Goal: Transaction & Acquisition: Purchase product/service

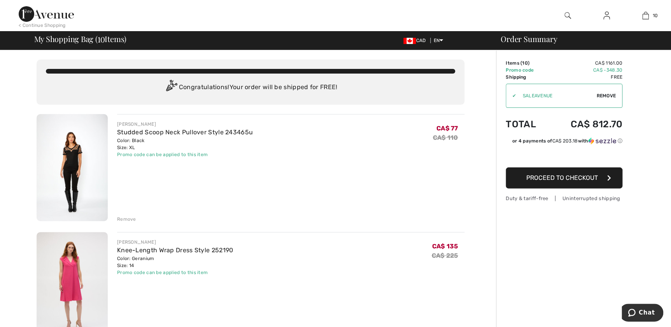
click at [126, 218] on div "Remove" at bounding box center [126, 219] width 19 height 7
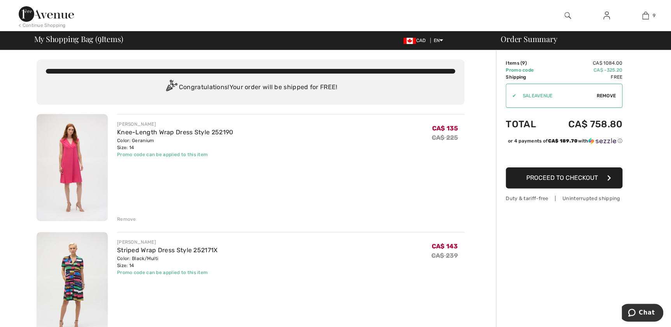
click at [126, 216] on div "Remove" at bounding box center [126, 219] width 19 height 7
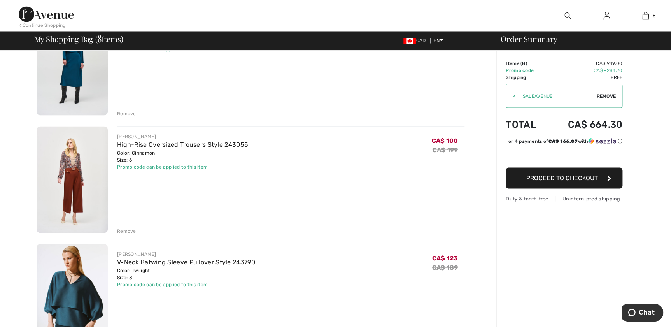
scroll to position [707, 0]
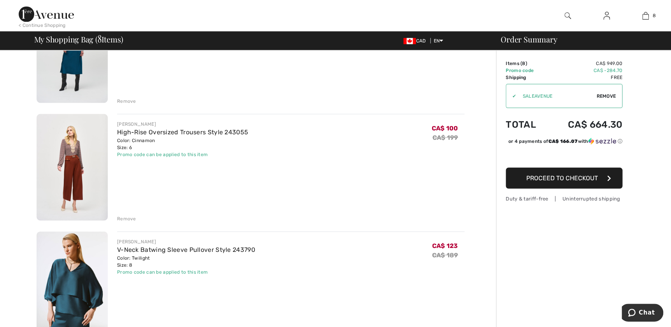
click at [127, 216] on div "Remove" at bounding box center [126, 218] width 19 height 7
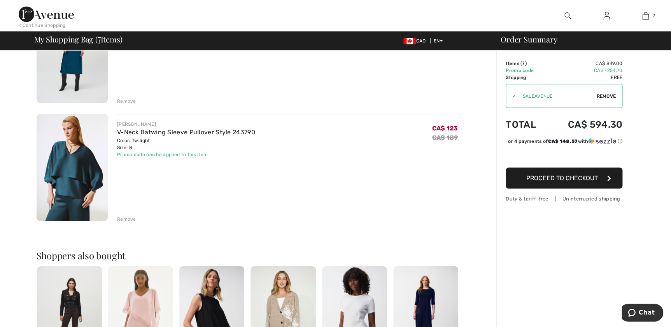
click at [128, 218] on div "Remove" at bounding box center [126, 218] width 19 height 7
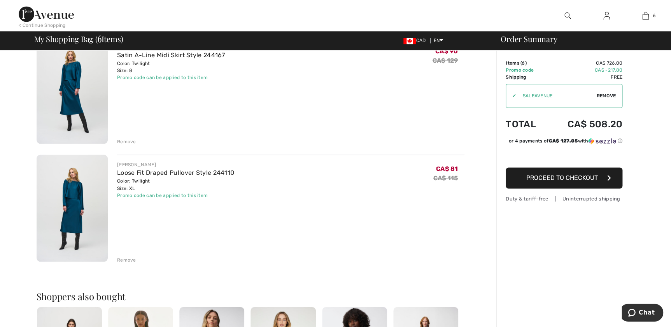
scroll to position [566, 0]
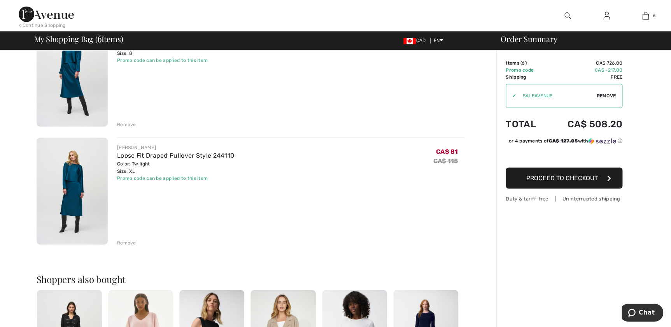
click at [133, 241] on div "Remove" at bounding box center [126, 242] width 19 height 7
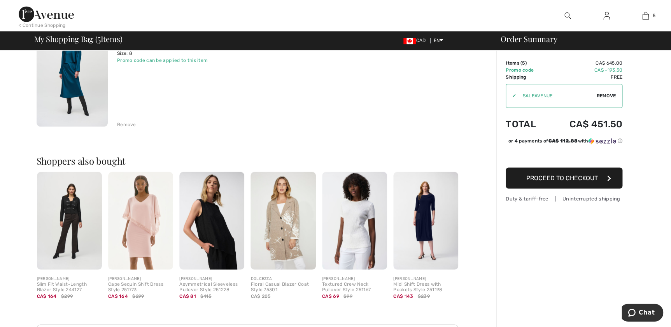
click at [126, 124] on div "Remove" at bounding box center [126, 124] width 19 height 7
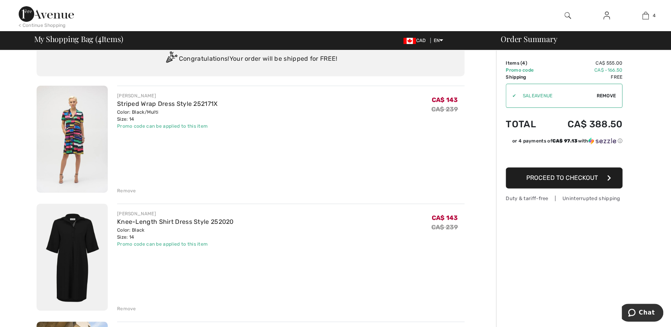
scroll to position [0, 0]
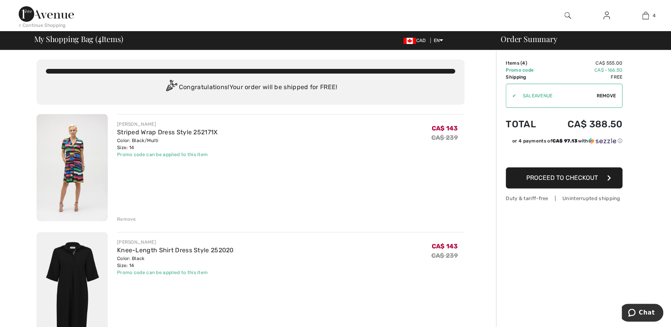
click at [58, 16] on img at bounding box center [46, 14] width 55 height 16
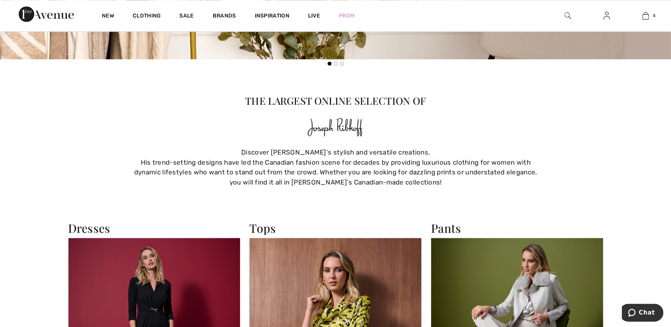
scroll to position [813, 0]
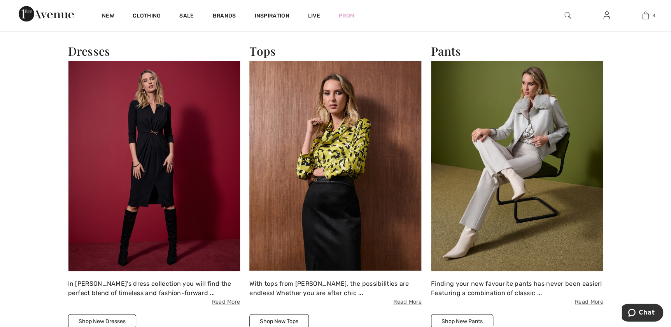
click at [168, 148] on img at bounding box center [154, 166] width 172 height 210
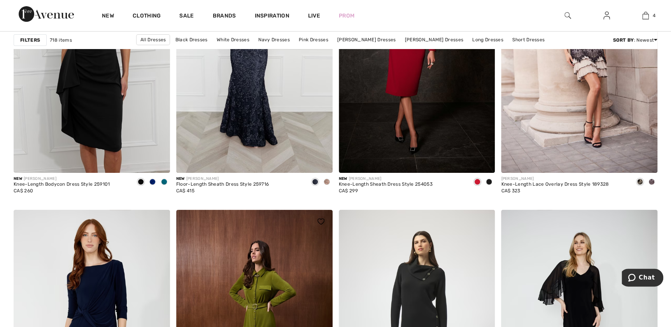
scroll to position [2936, 0]
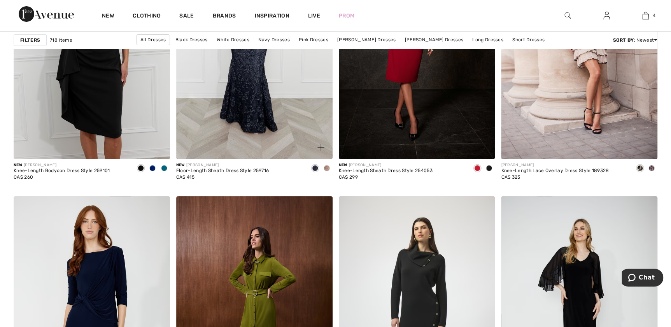
click at [326, 168] on span at bounding box center [327, 168] width 6 height 6
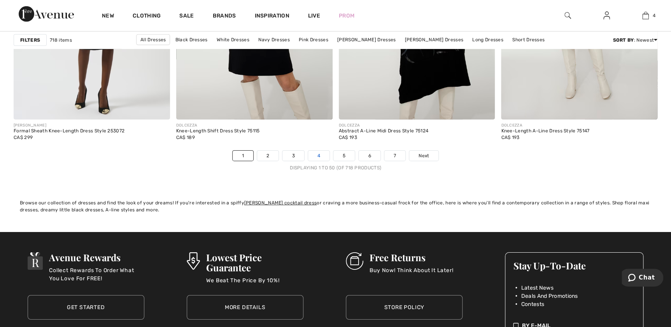
scroll to position [4174, 0]
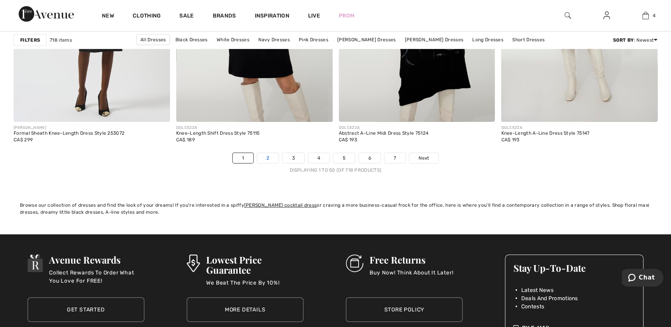
click at [262, 155] on link "2" at bounding box center [267, 158] width 21 height 10
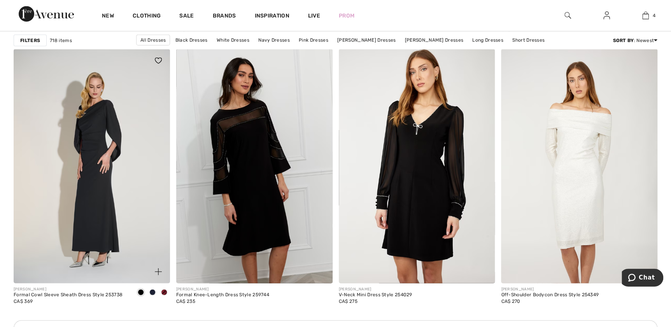
scroll to position [920, 0]
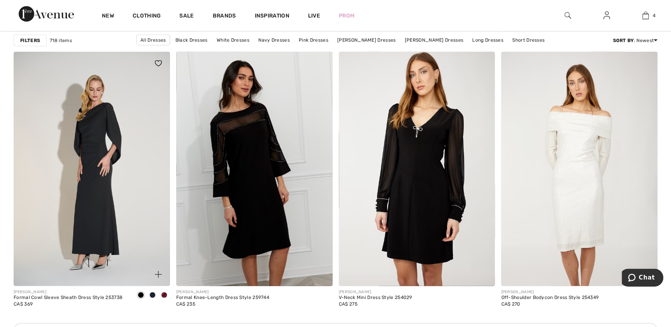
click at [162, 290] on div at bounding box center [164, 295] width 12 height 13
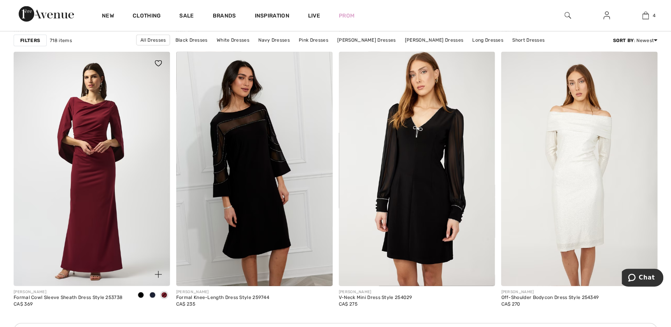
click at [149, 295] on span at bounding box center [152, 295] width 6 height 6
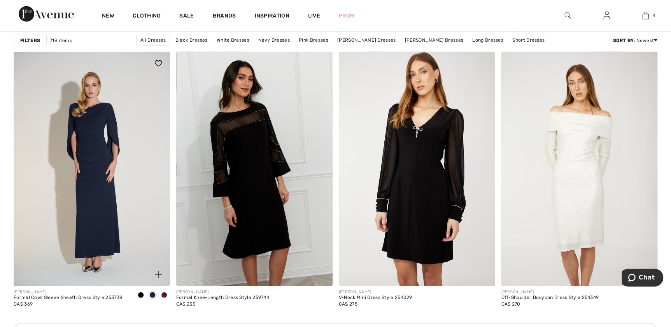
click at [138, 295] on span at bounding box center [141, 295] width 6 height 6
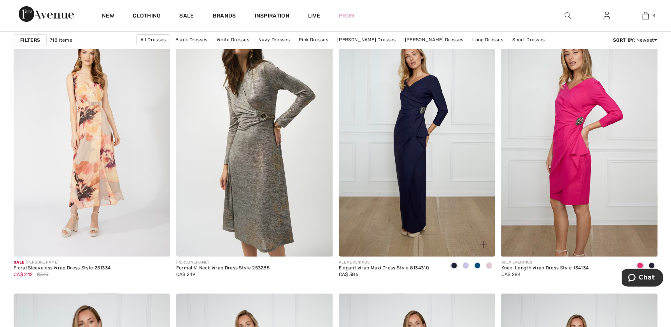
scroll to position [1344, 0]
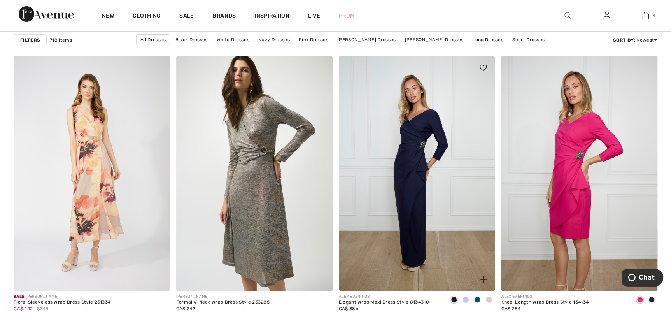
click at [465, 297] on span at bounding box center [466, 300] width 6 height 6
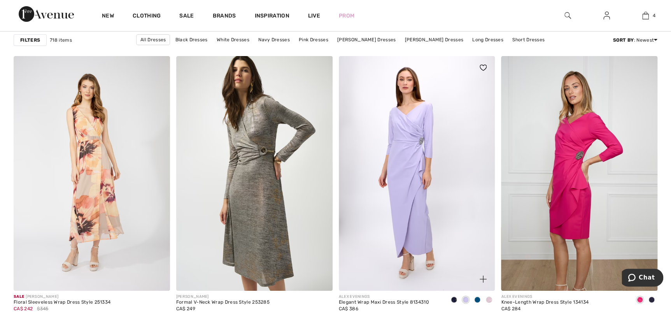
click at [478, 299] on span at bounding box center [477, 300] width 6 height 6
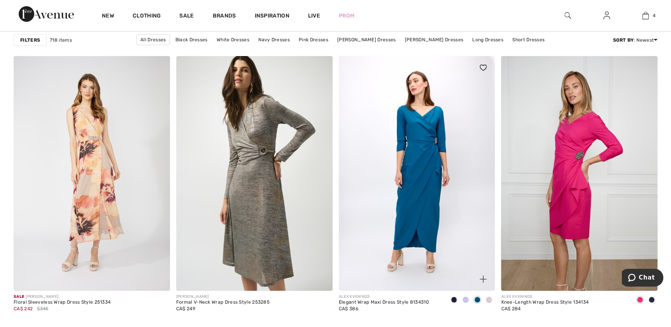
click at [489, 299] on span at bounding box center [489, 300] width 6 height 6
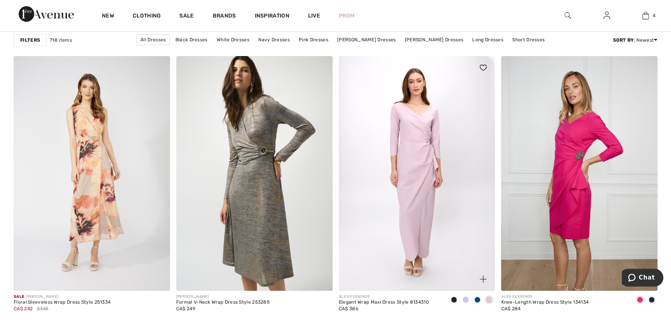
click at [456, 299] on span at bounding box center [454, 300] width 6 height 6
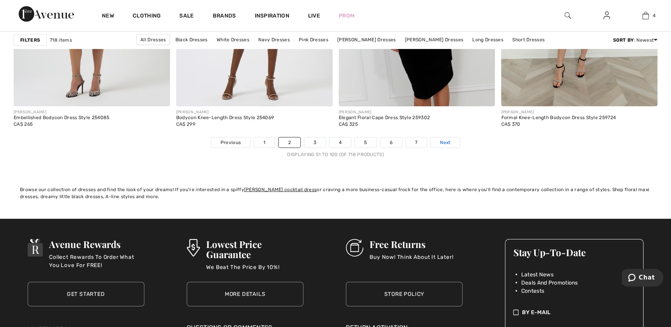
scroll to position [4174, 0]
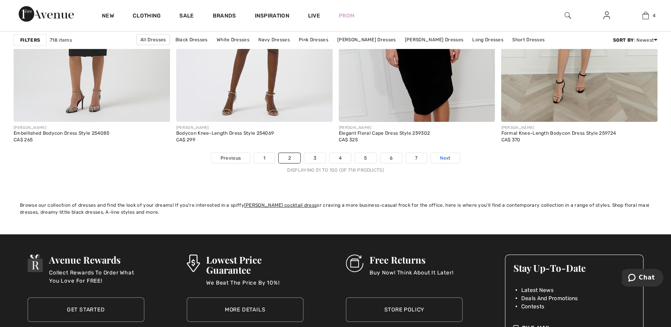
click at [445, 156] on span "Next" at bounding box center [445, 157] width 11 height 7
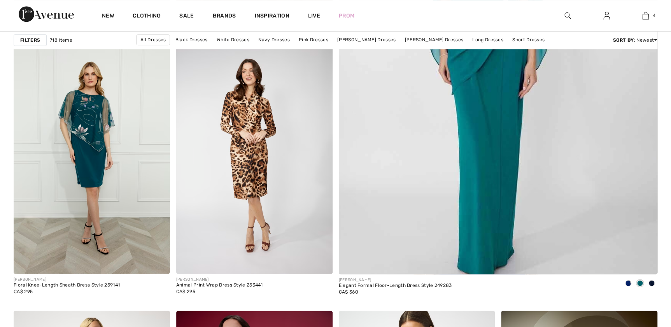
click at [629, 281] on button "Chat" at bounding box center [642, 278] width 44 height 18
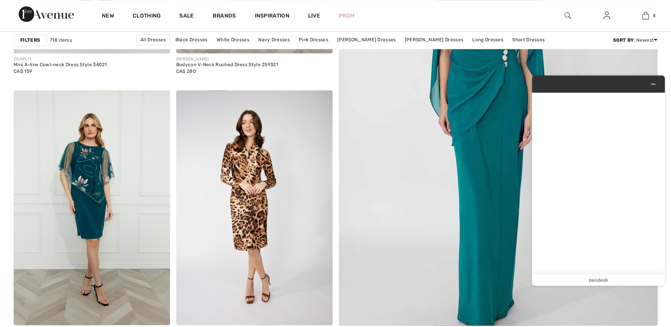
scroll to position [318, 0]
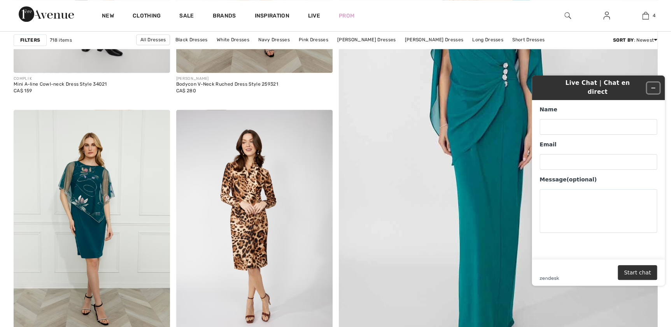
click at [654, 85] on icon "Minimize widget" at bounding box center [653, 87] width 5 height 5
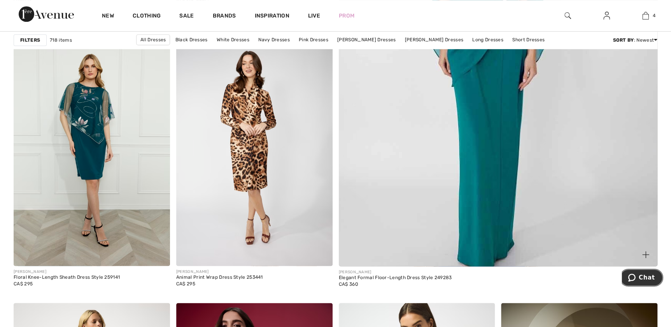
scroll to position [460, 0]
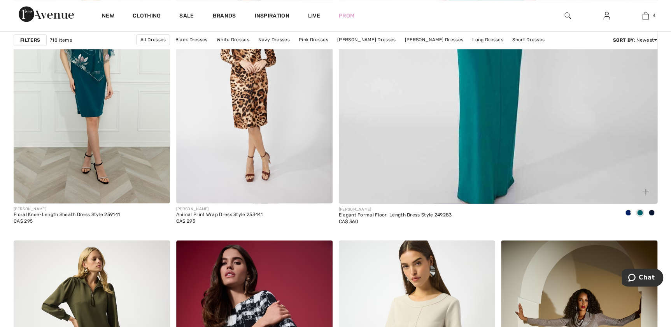
click at [652, 214] on span at bounding box center [652, 212] width 6 height 6
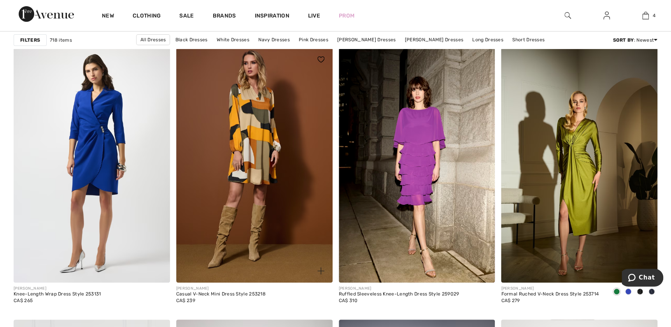
scroll to position [1450, 0]
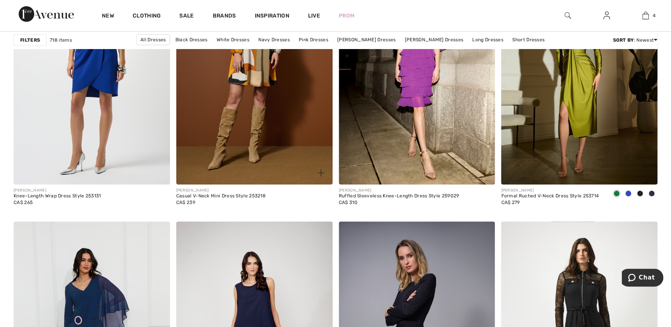
click at [320, 174] on img at bounding box center [321, 172] width 7 height 7
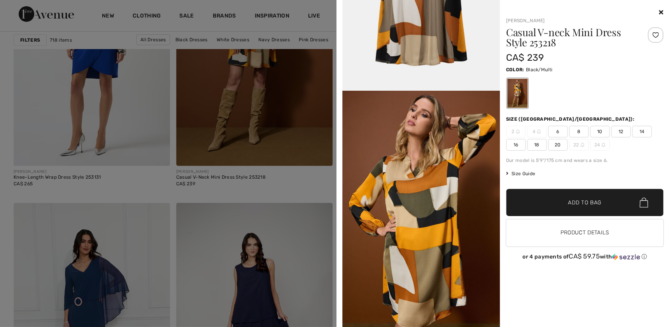
scroll to position [1486, 0]
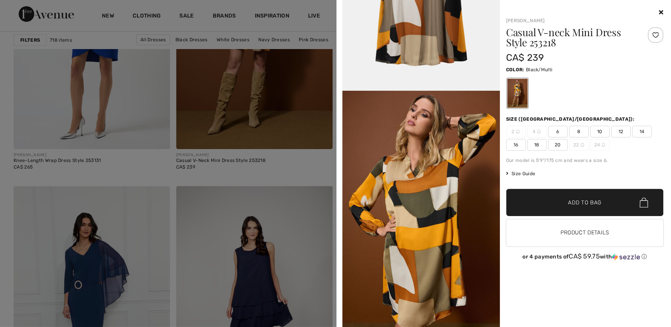
click at [640, 132] on span "14" at bounding box center [641, 132] width 19 height 12
click at [579, 202] on span "Add to Bag" at bounding box center [584, 202] width 33 height 8
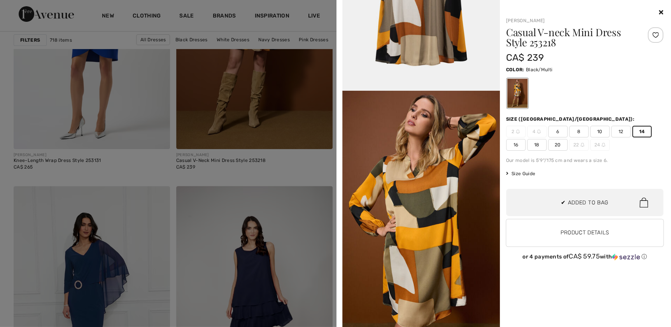
scroll to position [206, 0]
click at [310, 165] on div at bounding box center [335, 163] width 671 height 327
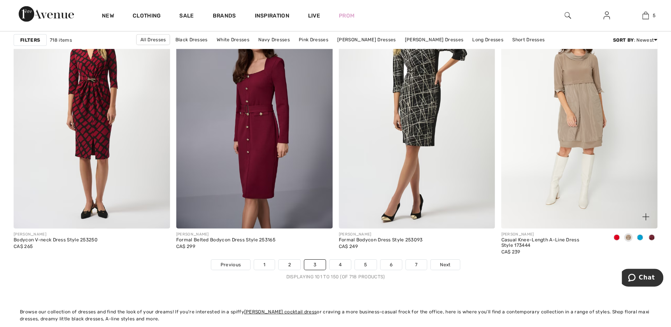
scroll to position [4068, 0]
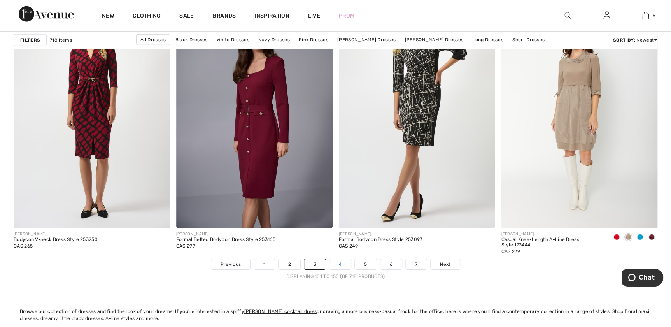
click at [341, 262] on link "4" at bounding box center [340, 264] width 21 height 10
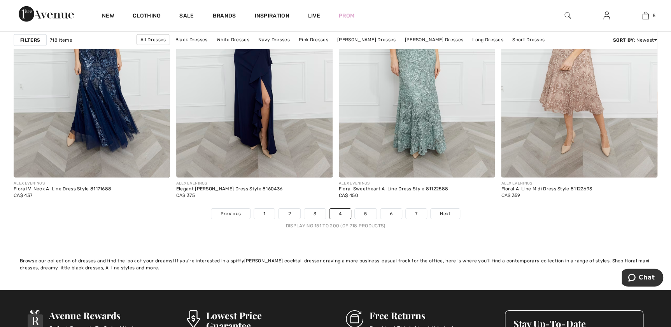
scroll to position [4210, 0]
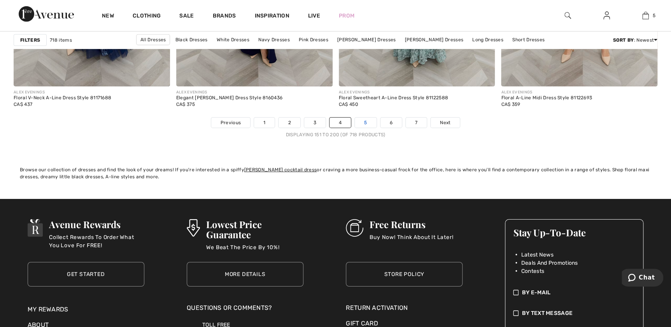
click at [369, 124] on link "5" at bounding box center [365, 123] width 21 height 10
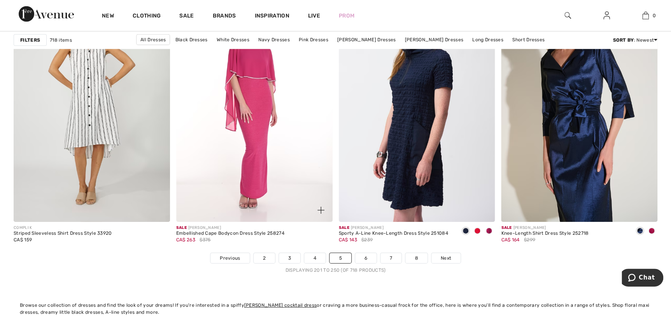
scroll to position [4104, 0]
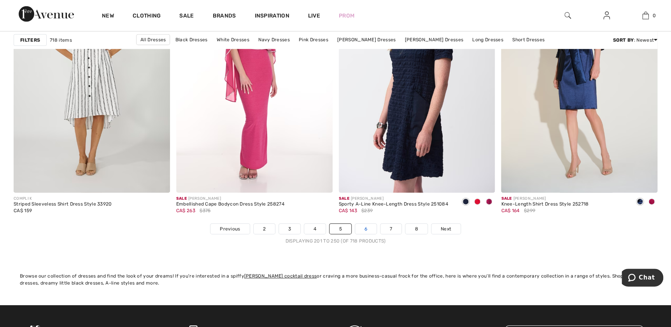
click at [365, 225] on link "6" at bounding box center [365, 229] width 21 height 10
